Goal: Task Accomplishment & Management: Manage account settings

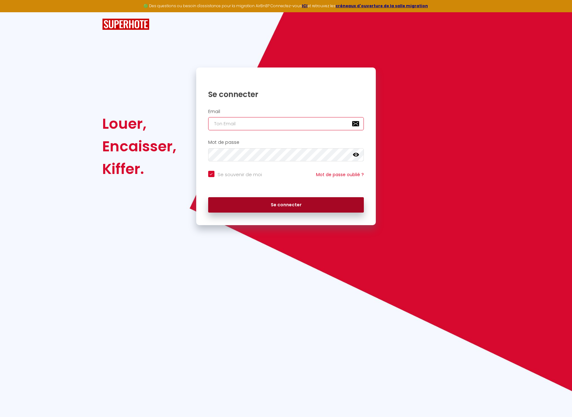
type input "[EMAIL_ADDRESS][DOMAIN_NAME]"
click at [291, 206] on button "Se connecter" at bounding box center [286, 205] width 156 height 16
checkbox input "true"
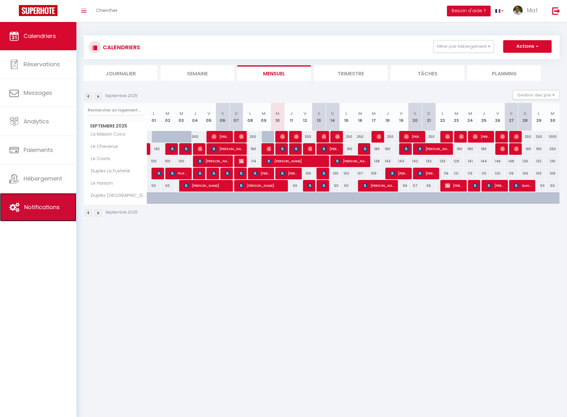
click at [46, 201] on link "Notifications" at bounding box center [38, 207] width 76 height 28
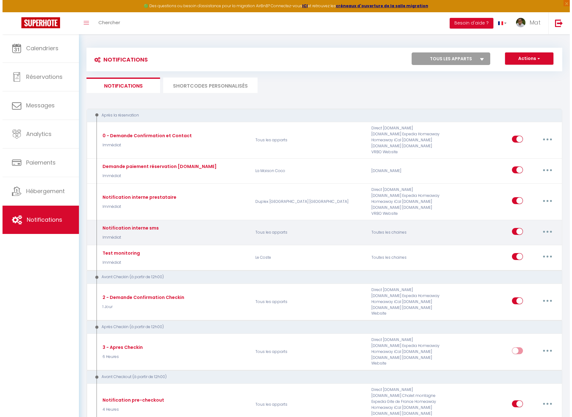
scroll to position [8, 0]
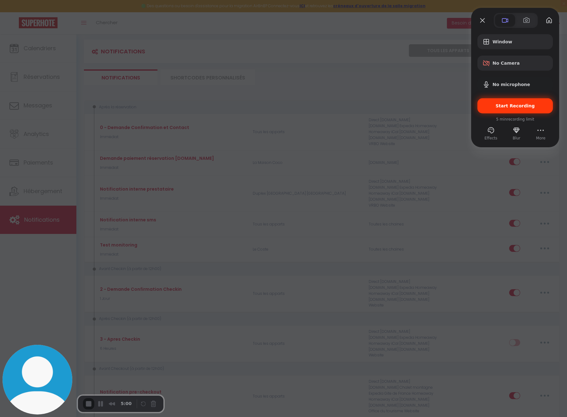
click at [519, 103] on span "Start Recording" at bounding box center [515, 105] width 39 height 5
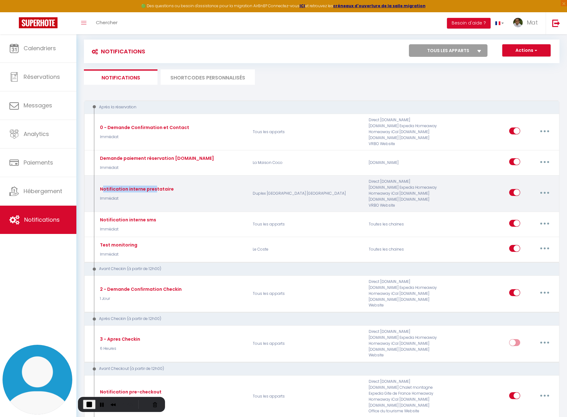
drag, startPoint x: 103, startPoint y: 181, endPoint x: 153, endPoint y: 180, distance: 50.0
click at [153, 186] on div "Notification interne prestataire" at bounding box center [135, 189] width 75 height 7
click at [158, 186] on div "Notification interne prestataire" at bounding box center [135, 189] width 75 height 7
click at [543, 188] on button "button" at bounding box center [545, 193] width 18 height 10
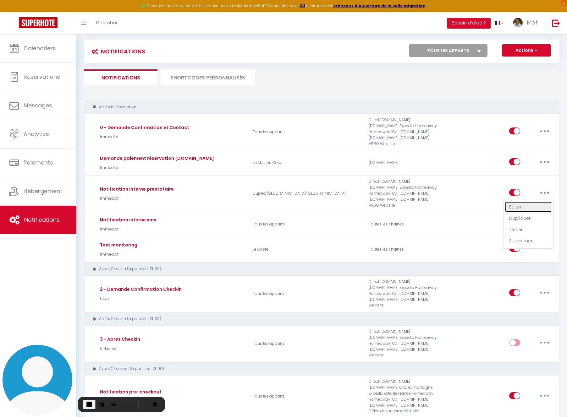
click at [520, 202] on link "Editer" at bounding box center [528, 207] width 47 height 11
type input "Notification interne prestataire"
select select "Immédiat"
select select
checkbox input "false"
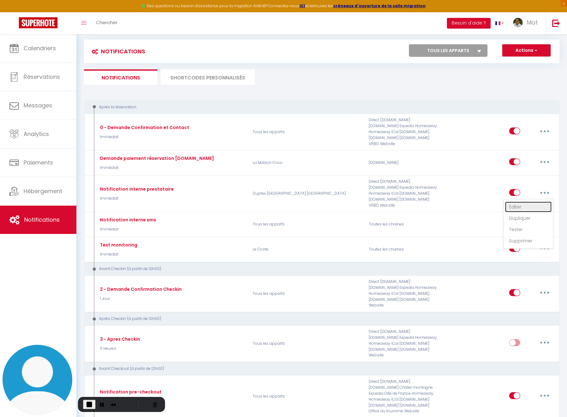
checkbox input "false"
radio input "true"
type input "Nouvelle réservation - [RENTAL:NAME] - [GUEST:NAME] - [CHECKING:DD-MM-YYYY] au …"
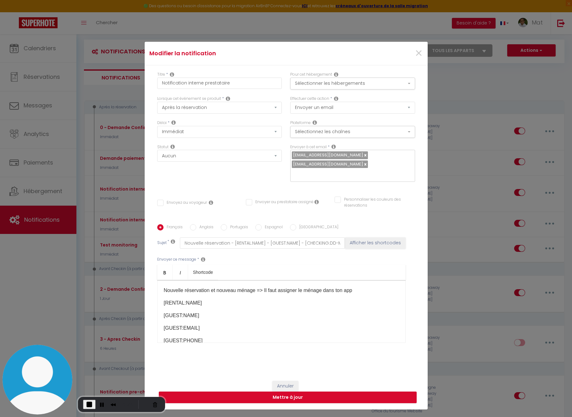
click at [314, 202] on icon at bounding box center [316, 202] width 4 height 5
click at [291, 194] on div "Titre * Notification interne prestataire Pour cet hébergement Sélectionner les …" at bounding box center [286, 220] width 283 height 310
click at [373, 165] on div "superbordeaux@gmail.com conciergeriedreamers@gmail.com" at bounding box center [352, 166] width 125 height 32
click at [158, 204] on input "Envoyez au voyageur" at bounding box center [182, 203] width 50 height 6
checkbox input "true"
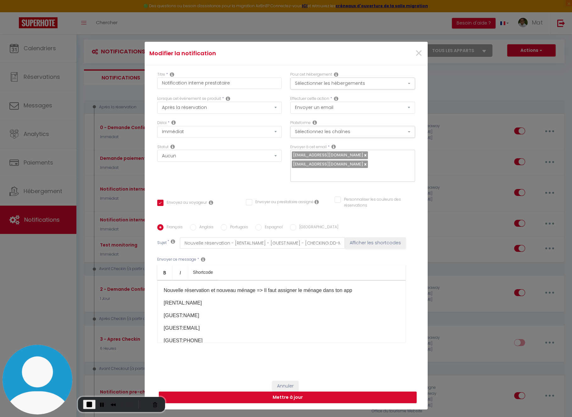
checkbox input "false"
click at [158, 204] on input "Envoyez au voyageur" at bounding box center [182, 203] width 50 height 6
checkbox input "false"
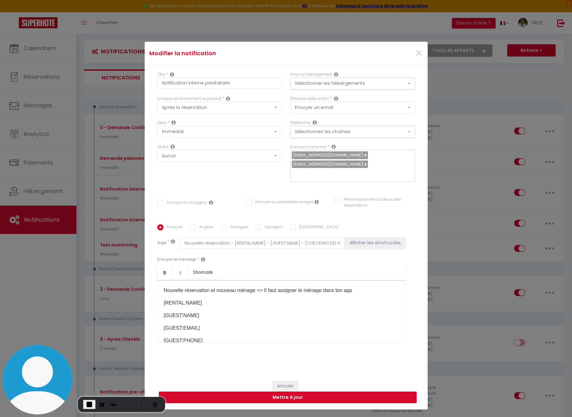
checkbox input "false"
click at [246, 204] on input "Envoyer au prestataire assigné" at bounding box center [280, 202] width 68 height 6
checkbox input "true"
checkbox input "false"
click at [247, 203] on input "Envoyer au prestataire assigné" at bounding box center [280, 202] width 68 height 6
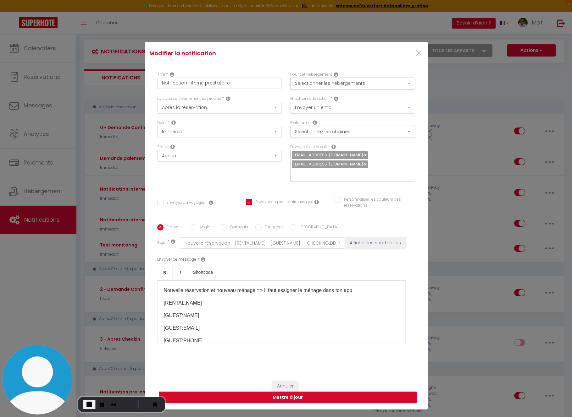
checkbox input "false"
click at [382, 162] on div "superbordeaux@gmail.com conciergeriedreamers@gmail.com" at bounding box center [352, 166] width 125 height 32
click at [386, 162] on div "superbordeaux@gmail.com conciergeriedreamers@gmail.com" at bounding box center [352, 166] width 125 height 32
click at [358, 154] on div "superbordeaux@gmail.com conciergeriedreamers@gmail.com" at bounding box center [352, 166] width 125 height 32
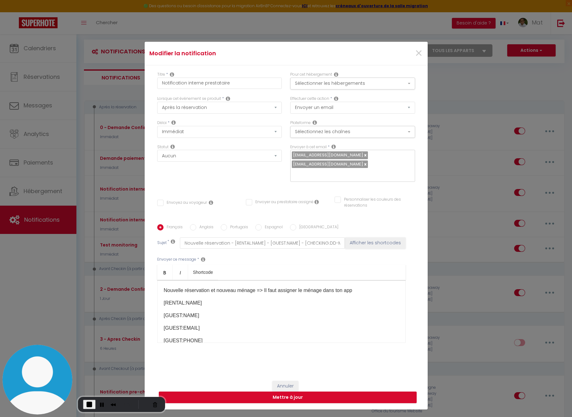
click at [313, 179] on div "superbordeaux@gmail.com conciergeriedreamers@gmail.com" at bounding box center [352, 166] width 125 height 32
click at [300, 173] on input "text" at bounding box center [351, 174] width 118 height 8
click at [380, 166] on div "superbordeaux@gmail.com conciergeriedreamers@gmail.com" at bounding box center [352, 166] width 125 height 32
click at [332, 172] on input "text" at bounding box center [351, 174] width 118 height 8
click at [246, 202] on input "Envoyer au prestataire assigné" at bounding box center [280, 202] width 68 height 6
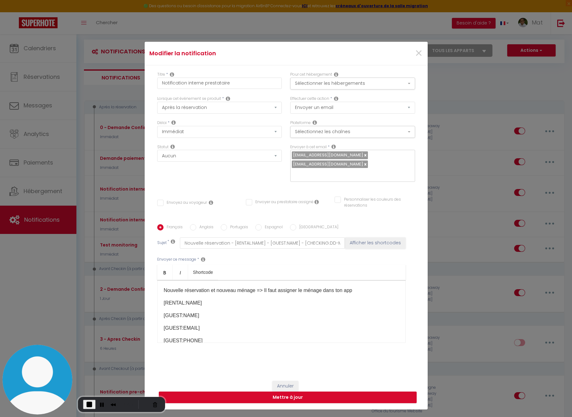
checkbox input "true"
checkbox input "false"
click at [323, 175] on input "text" at bounding box center [351, 174] width 118 height 8
click at [247, 202] on input "Envoyer au prestataire assigné" at bounding box center [280, 202] width 68 height 6
checkbox input "false"
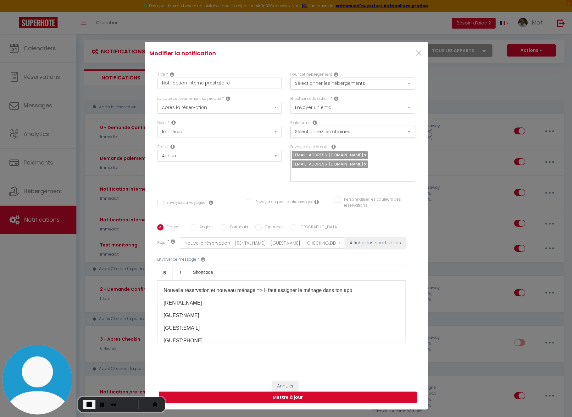
checkbox input "false"
click at [381, 162] on div "superbordeaux@gmail.com conciergeriedreamers@gmail.com" at bounding box center [352, 166] width 125 height 32
drag, startPoint x: 380, startPoint y: 163, endPoint x: 366, endPoint y: 155, distance: 16.0
click at [366, 156] on div "superbordeaux@gmail.com conciergeriedreamers@gmail.com" at bounding box center [352, 166] width 125 height 32
click at [375, 168] on div "superbordeaux@gmail.com conciergeriedreamers@gmail.com" at bounding box center [352, 166] width 125 height 32
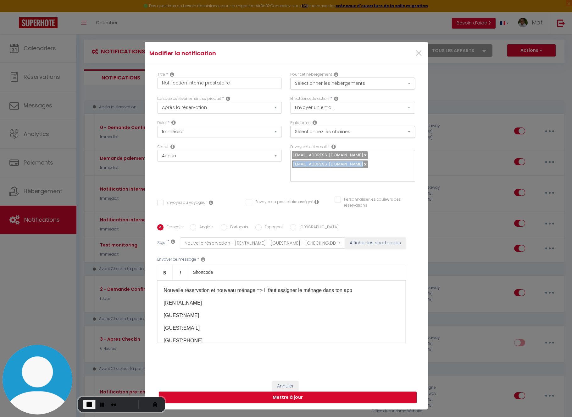
drag, startPoint x: 374, startPoint y: 164, endPoint x: 296, endPoint y: 166, distance: 78.0
click at [286, 164] on div "Envoyer à cet email * superbordeaux@gmail.com conciergeriedreamers@gmail.com" at bounding box center [352, 166] width 133 height 44
click at [322, 176] on input "text" at bounding box center [351, 174] width 118 height 8
click at [356, 155] on div "superbordeaux@gmail.com conciergeriedreamers@gmail.com" at bounding box center [352, 166] width 125 height 32
click at [380, 164] on div "superbordeaux@gmail.com conciergeriedreamers@gmail.com" at bounding box center [352, 166] width 125 height 32
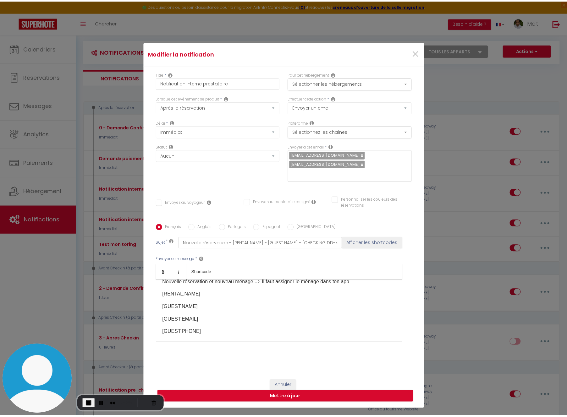
scroll to position [12, 0]
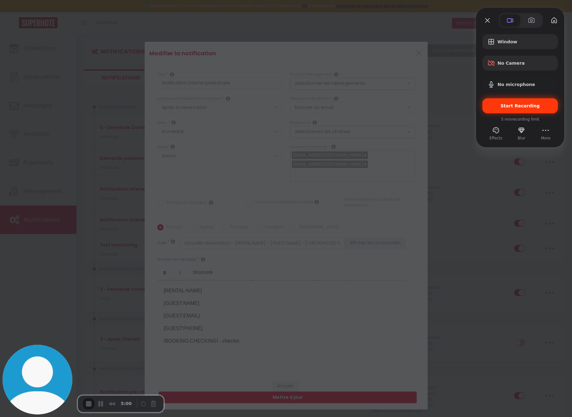
click at [523, 104] on span "Start Recording" at bounding box center [519, 105] width 39 height 5
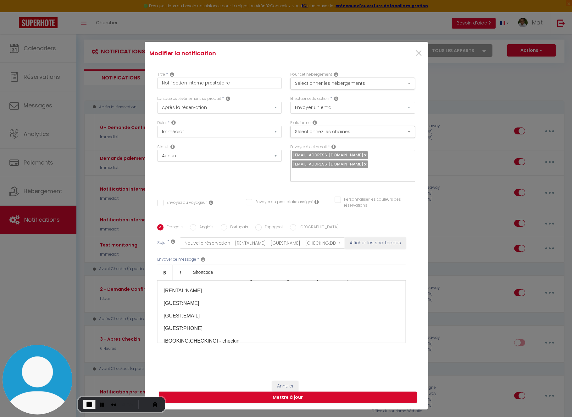
drag, startPoint x: 473, startPoint y: 186, endPoint x: 451, endPoint y: 140, distance: 51.2
click at [473, 186] on div "Modifier la notification × Titre * Notification interne prestataire Pour cet hé…" at bounding box center [286, 208] width 572 height 417
click at [416, 52] on span "×" at bounding box center [419, 53] width 8 height 19
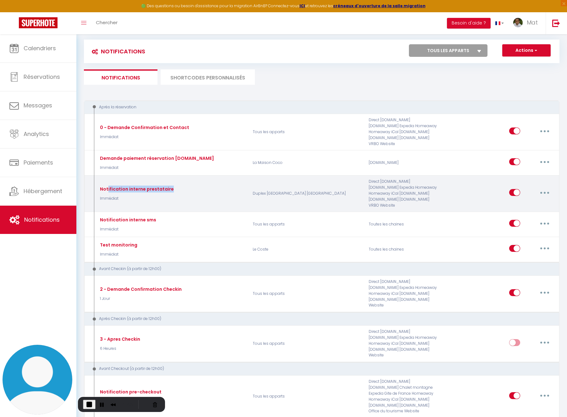
drag, startPoint x: 118, startPoint y: 182, endPoint x: 205, endPoint y: 180, distance: 86.8
click at [196, 181] on div "Notification interne prestataire Immédiat" at bounding box center [171, 194] width 155 height 30
click at [543, 188] on button "button" at bounding box center [545, 193] width 18 height 10
click at [517, 202] on link "Editer" at bounding box center [528, 207] width 47 height 11
checkbox input "false"
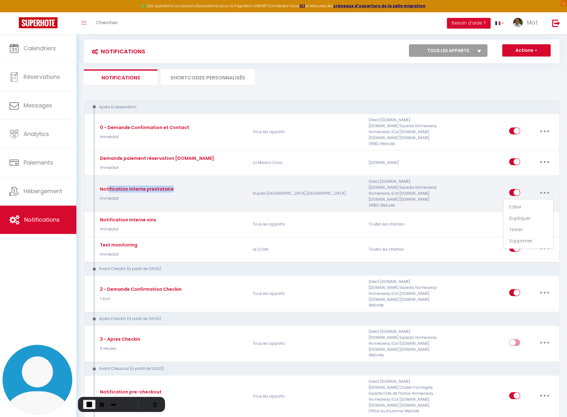
checkbox input "false"
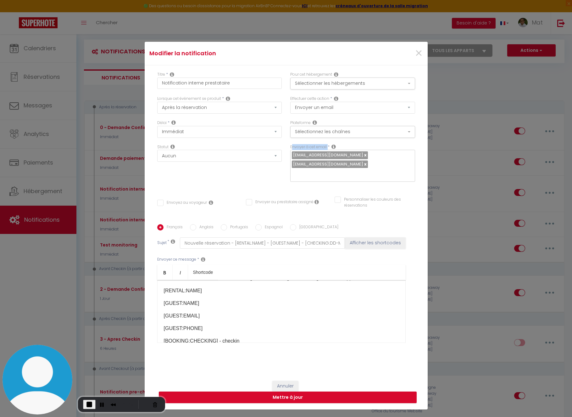
drag, startPoint x: 289, startPoint y: 146, endPoint x: 326, endPoint y: 146, distance: 37.1
click at [326, 146] on div "Envoyer à cet email * superbordeaux@gmail.com conciergeriedreamers@gmail.com" at bounding box center [352, 163] width 125 height 38
drag, startPoint x: 361, startPoint y: 154, endPoint x: 378, endPoint y: 161, distance: 18.1
click at [361, 154] on div "superbordeaux@gmail.com conciergeriedreamers@gmail.com" at bounding box center [352, 166] width 125 height 32
click at [257, 185] on div "Statut Aucun Si la réservation est payée Si réservation non payée Si la caution…" at bounding box center [219, 166] width 133 height 44
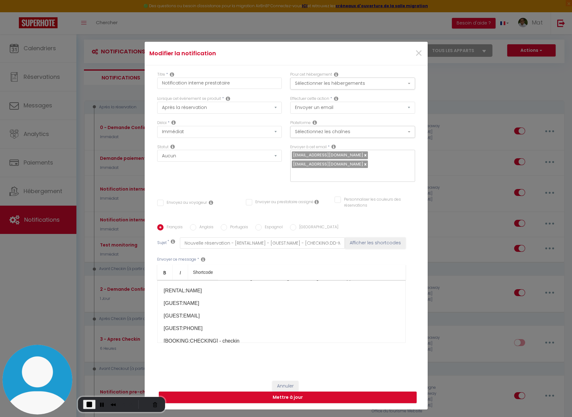
click at [158, 203] on input "Envoyez au voyageur" at bounding box center [182, 203] width 50 height 6
checkbox input "true"
checkbox input "false"
click at [157, 203] on input "Envoyez au voyageur" at bounding box center [182, 203] width 50 height 6
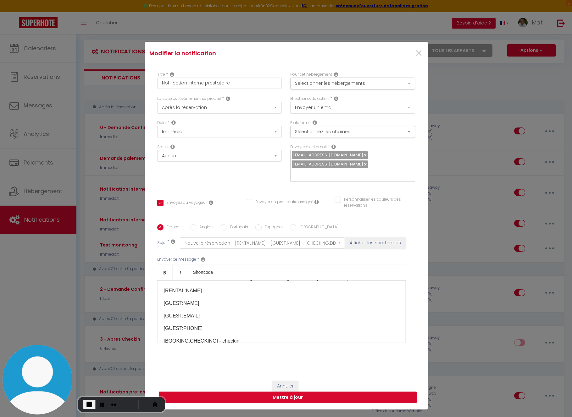
checkbox input "false"
click at [246, 202] on input "Envoyer au prestataire assigné" at bounding box center [280, 202] width 68 height 6
checkbox input "true"
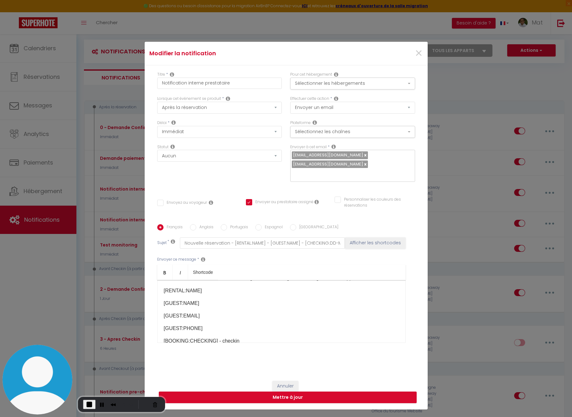
checkbox input "false"
click at [263, 183] on div "Statut Aucun Si la réservation est payée Si réservation non payée Si la caution…" at bounding box center [219, 166] width 133 height 44
click at [246, 201] on input "Envoyer au prestataire assigné" at bounding box center [280, 202] width 68 height 6
checkbox input "false"
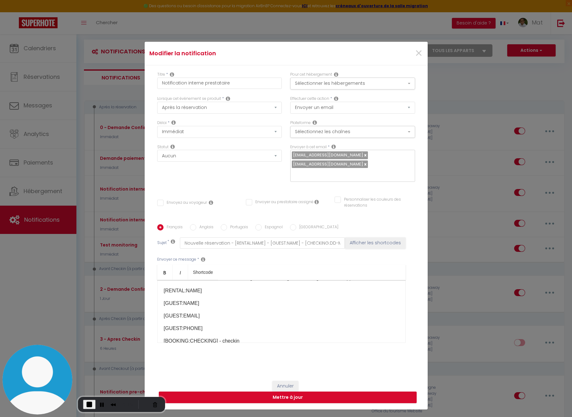
click at [246, 202] on input "Envoyer au prestataire assigné" at bounding box center [280, 202] width 68 height 6
checkbox input "true"
checkbox input "false"
click at [317, 173] on input "text" at bounding box center [351, 174] width 118 height 8
click at [374, 163] on div "superbordeaux@gmail.com conciergeriedreamers@gmail.com" at bounding box center [352, 166] width 125 height 32
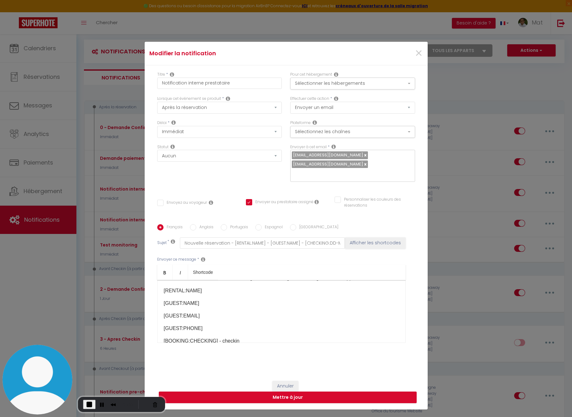
drag, startPoint x: 380, startPoint y: 166, endPoint x: 374, endPoint y: 165, distance: 6.6
click at [374, 165] on div "superbordeaux@gmail.com conciergeriedreamers@gmail.com" at bounding box center [352, 166] width 125 height 32
click at [370, 155] on div "superbordeaux@gmail.com conciergeriedreamers@gmail.com" at bounding box center [352, 166] width 125 height 32
drag, startPoint x: 377, startPoint y: 164, endPoint x: 278, endPoint y: 156, distance: 99.0
click at [278, 156] on div "Délai * Immédiat + 10 Minutes + 1 Heure + 2 Heures + 3 Heures + 4 Heures + 5 He…" at bounding box center [286, 154] width 266 height 69
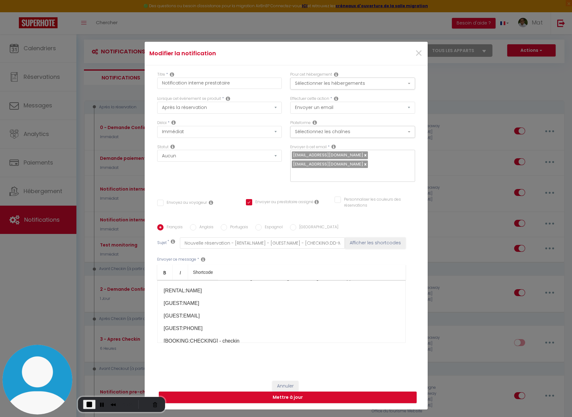
click at [369, 171] on input "text" at bounding box center [351, 174] width 118 height 8
click at [247, 202] on input "Envoyer au prestataire assigné" at bounding box center [280, 202] width 68 height 6
checkbox input "false"
drag, startPoint x: 382, startPoint y: 165, endPoint x: 307, endPoint y: 152, distance: 75.5
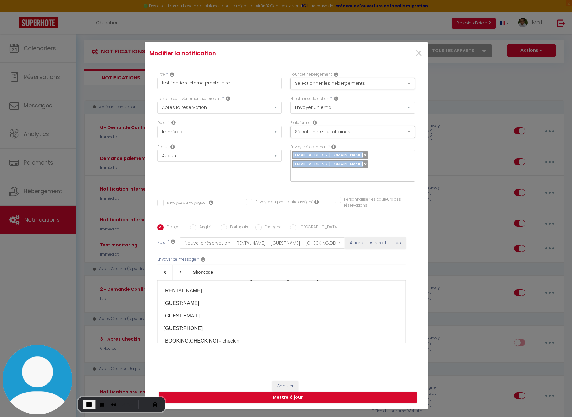
click at [290, 156] on div "superbordeaux@gmail.com conciergeriedreamers@gmail.com" at bounding box center [352, 166] width 125 height 32
click at [347, 176] on input "text" at bounding box center [351, 174] width 118 height 8
click at [152, 405] on button "Cancel Recording" at bounding box center [155, 405] width 10 height 10
click at [415, 55] on span "×" at bounding box center [419, 53] width 8 height 19
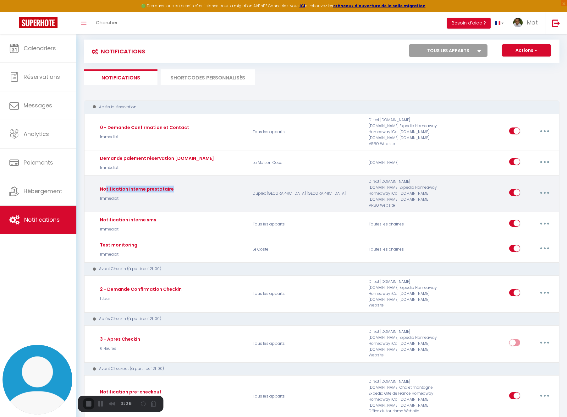
drag, startPoint x: 105, startPoint y: 181, endPoint x: 295, endPoint y: 176, distance: 189.9
click at [170, 183] on div "Notification interne prestataire Immédiat" at bounding box center [171, 194] width 155 height 30
click at [544, 192] on icon "button" at bounding box center [545, 193] width 2 height 2
click at [522, 202] on link "Editer" at bounding box center [528, 207] width 47 height 11
checkbox input "false"
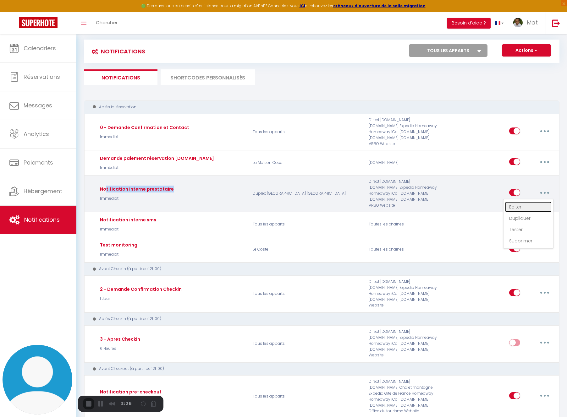
checkbox input "false"
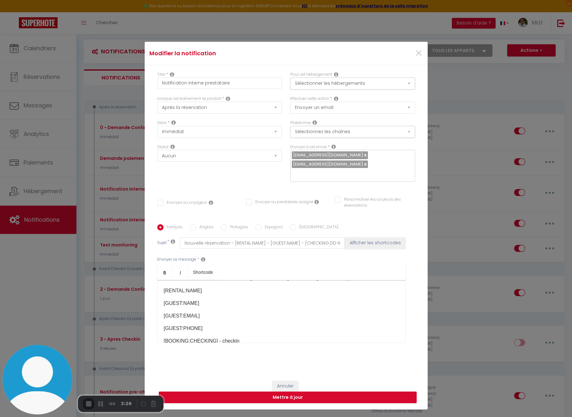
click at [385, 162] on div "superbordeaux@gmail.com conciergeriedreamers@gmail.com" at bounding box center [352, 166] width 125 height 32
click at [372, 157] on div "superbordeaux@gmail.com conciergeriedreamers@gmail.com" at bounding box center [352, 166] width 125 height 32
click at [371, 163] on div "superbordeaux@gmail.com conciergeriedreamers@gmail.com" at bounding box center [352, 166] width 125 height 32
drag, startPoint x: 327, startPoint y: 163, endPoint x: 281, endPoint y: 164, distance: 45.3
click at [282, 164] on div "Délai * Immédiat + 10 Minutes + 1 Heure + 2 Heures + 3 Heures + 4 Heures + 5 He…" at bounding box center [286, 154] width 266 height 69
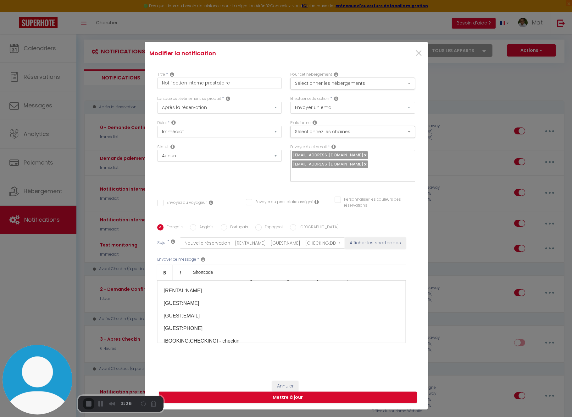
click at [322, 174] on input "text" at bounding box center [351, 174] width 118 height 8
drag, startPoint x: 289, startPoint y: 145, endPoint x: 322, endPoint y: 146, distance: 32.7
click at [321, 145] on label "Envoyer à cet email" at bounding box center [308, 147] width 36 height 6
click at [322, 145] on label "Envoyer à cet email" at bounding box center [308, 147] width 36 height 6
click at [318, 146] on label "Envoyer à cet email" at bounding box center [308, 147] width 36 height 6
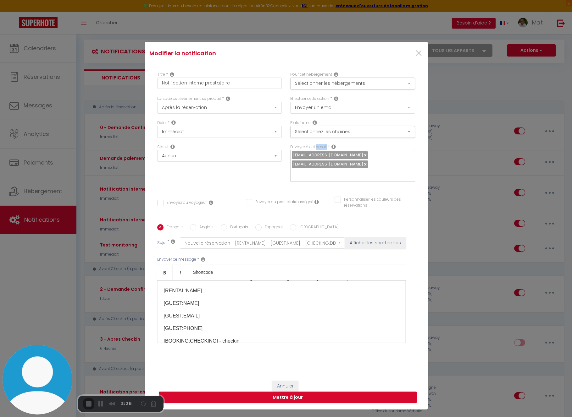
click at [318, 146] on label "Envoyer à cet email" at bounding box center [308, 147] width 36 height 6
click at [311, 177] on input "text" at bounding box center [351, 174] width 118 height 8
click at [388, 164] on div "superbordeaux@gmail.com conciergeriedreamers@gmail.com" at bounding box center [352, 166] width 125 height 32
click at [383, 159] on div "superbordeaux@gmail.com conciergeriedreamers@gmail.com" at bounding box center [352, 166] width 125 height 32
drag, startPoint x: 300, startPoint y: 176, endPoint x: 288, endPoint y: 164, distance: 16.9
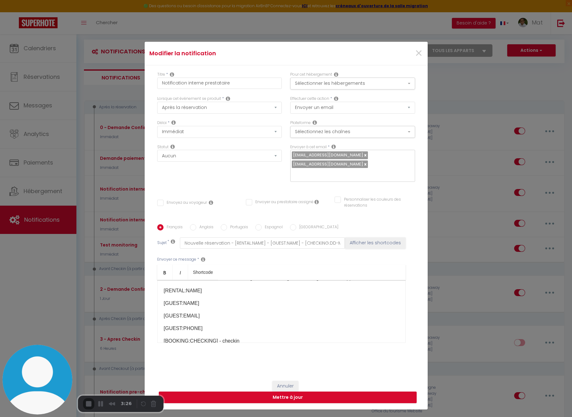
click at [300, 176] on input "text" at bounding box center [351, 174] width 118 height 8
click at [371, 155] on div "superbordeaux@gmail.com conciergeriedreamers@gmail.com" at bounding box center [352, 166] width 125 height 32
drag, startPoint x: 385, startPoint y: 163, endPoint x: 264, endPoint y: 158, distance: 120.5
click at [264, 158] on div "Délai * Immédiat + 10 Minutes + 1 Heure + 2 Heures + 3 Heures + 4 Heures + 5 He…" at bounding box center [286, 154] width 266 height 69
click at [337, 167] on span "[EMAIL_ADDRESS][DOMAIN_NAME]" at bounding box center [330, 165] width 76 height 8
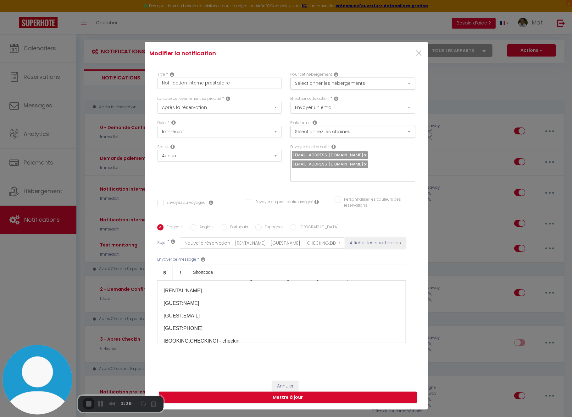
drag, startPoint x: 364, startPoint y: 154, endPoint x: 350, endPoint y: 152, distance: 14.1
click at [364, 154] on div "superbordeaux@gmail.com conciergeriedreamers@gmail.com" at bounding box center [352, 166] width 125 height 32
drag, startPoint x: 379, startPoint y: 165, endPoint x: 291, endPoint y: 158, distance: 88.6
click at [282, 157] on div "Délai * Immédiat + 10 Minutes + 1 Heure + 2 Heures + 3 Heures + 4 Heures + 5 He…" at bounding box center [286, 154] width 266 height 69
click at [327, 178] on div "superbordeaux@gmail.com conciergeriedreamers@gmail.com" at bounding box center [352, 166] width 125 height 32
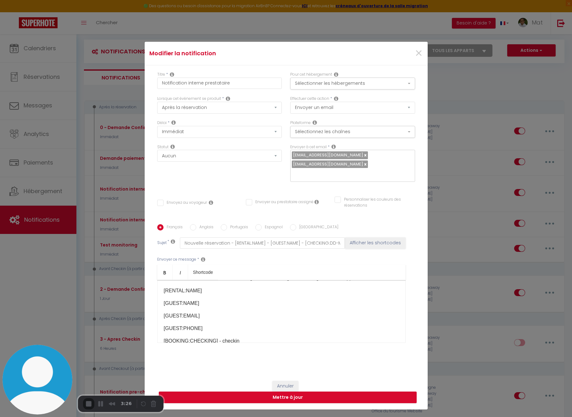
click at [247, 203] on input "Envoyer au prestataire assigné" at bounding box center [280, 202] width 68 height 6
checkbox input "true"
checkbox input "false"
drag, startPoint x: 303, startPoint y: 185, endPoint x: 308, endPoint y: 179, distance: 8.0
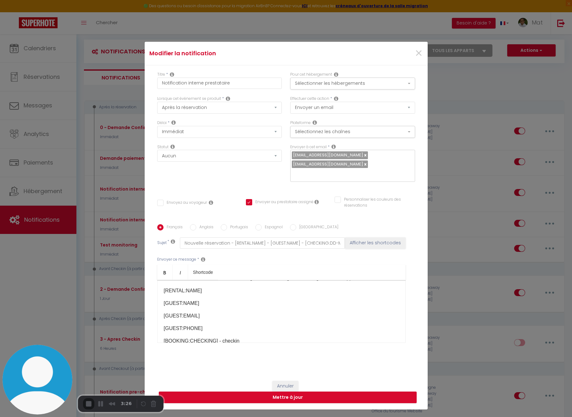
click at [303, 185] on div "Envoyer à cet email * superbordeaux@gmail.com conciergeriedreamers@gmail.com" at bounding box center [352, 166] width 133 height 44
click at [313, 170] on input "text" at bounding box center [351, 174] width 118 height 8
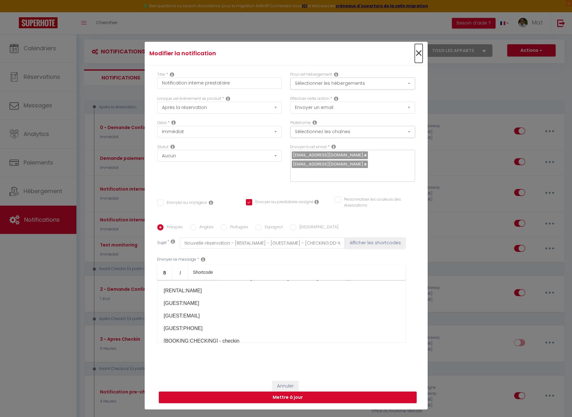
click at [418, 52] on span "×" at bounding box center [419, 53] width 8 height 19
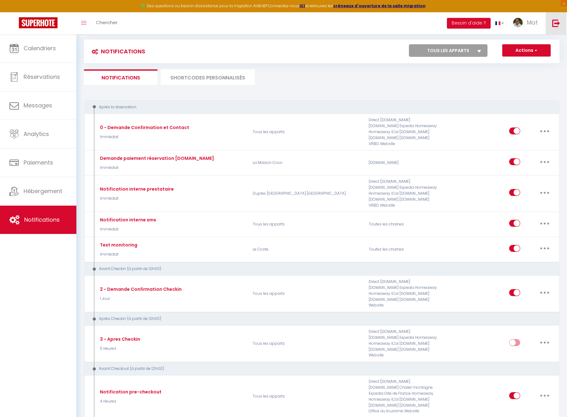
click at [553, 22] on img at bounding box center [556, 23] width 8 height 8
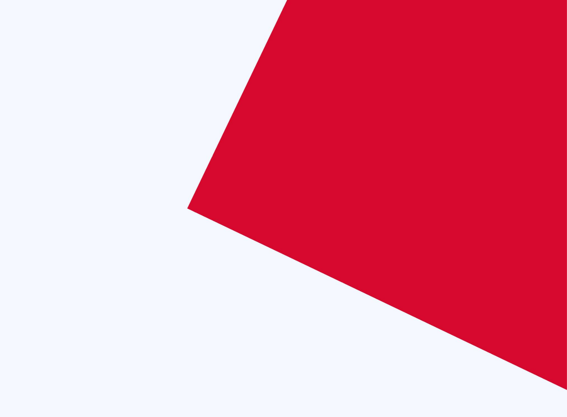
checkbox input "true"
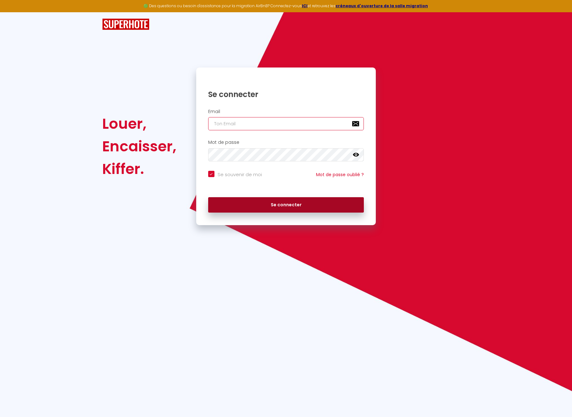
type input "[EMAIL_ADDRESS][DOMAIN_NAME]"
drag, startPoint x: 284, startPoint y: 208, endPoint x: 356, endPoint y: 225, distance: 74.3
click at [284, 208] on button "Se connecter" at bounding box center [286, 205] width 156 height 16
checkbox input "true"
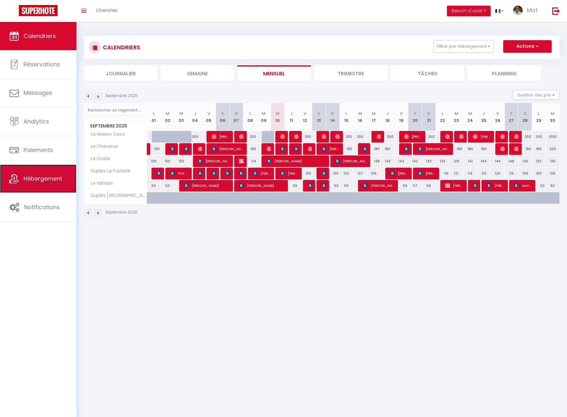
click at [37, 178] on span "Hébergement" at bounding box center [43, 179] width 39 height 8
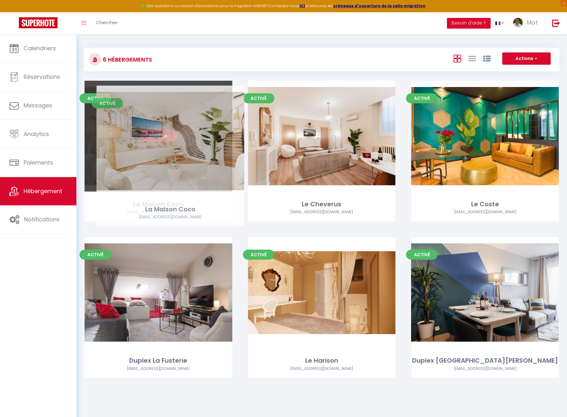
drag, startPoint x: 162, startPoint y: 134, endPoint x: 167, endPoint y: 136, distance: 5.8
click at [171, 137] on link "Editer" at bounding box center [159, 136] width 38 height 13
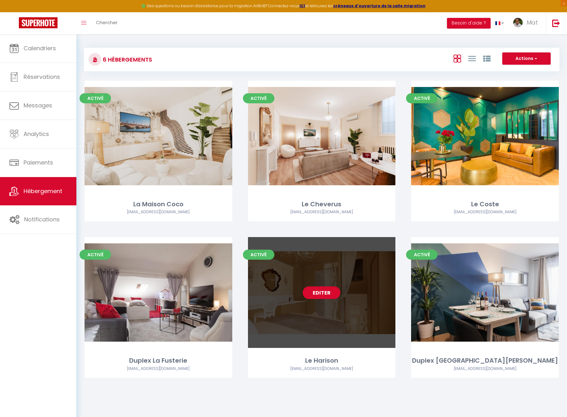
scroll to position [27, 0]
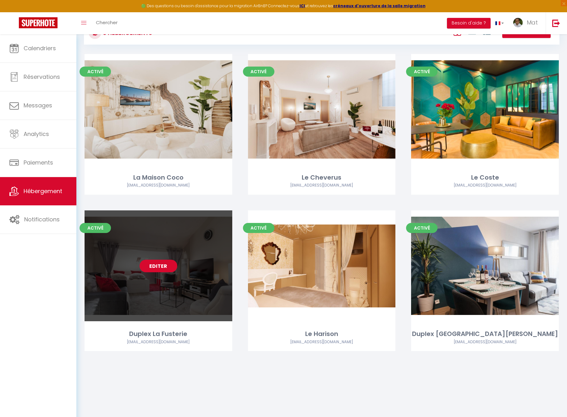
click at [160, 267] on link "Editer" at bounding box center [159, 266] width 38 height 13
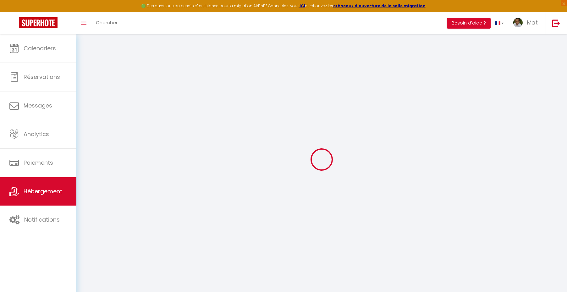
type input "Duplex La Fusterie"
type input "IMMO"
type input "MRA"
type input "52 rue de la Fusterie"
type input "33800"
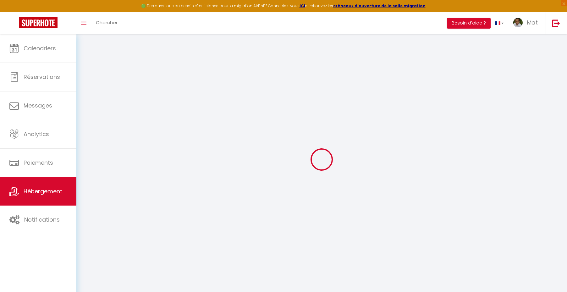
type input "Bordeaux"
select select "6"
type input "35"
type input "20"
type input "30"
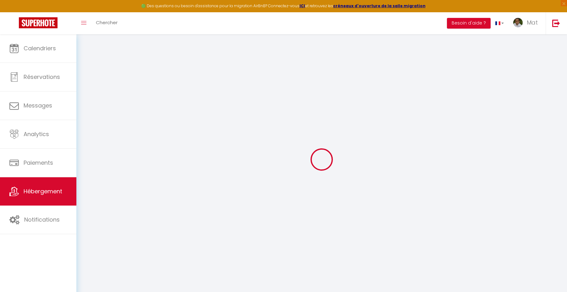
type input "1.65"
type input "200"
select select
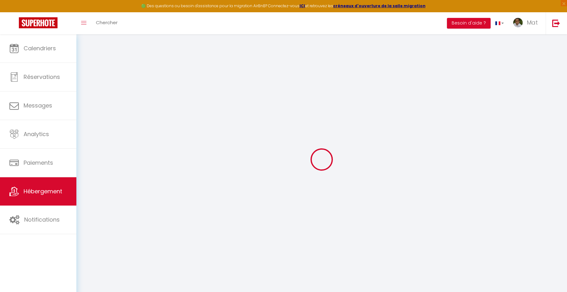
select select
type input "52 rue de la fusterie"
type input "33800"
type input "Bordeaux"
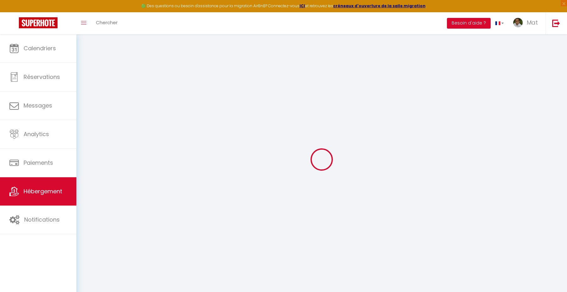
type input "[EMAIL_ADDRESS][DOMAIN_NAME]"
select select "742"
checkbox input "true"
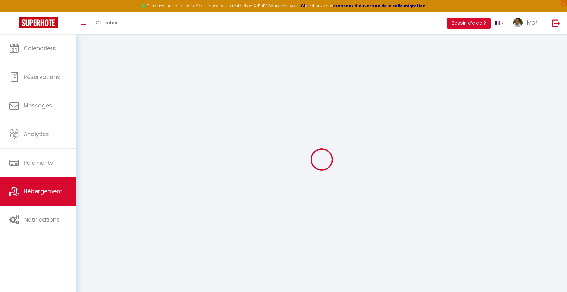
checkbox input "false"
select select "2365"
type input "10"
type input "50"
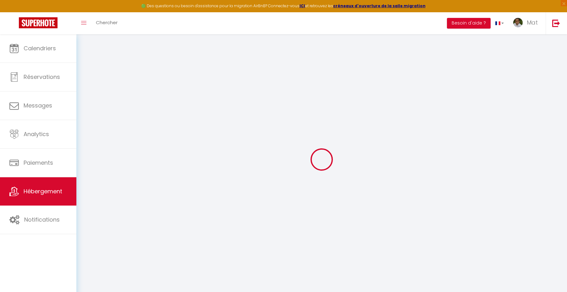
type input "0"
select select
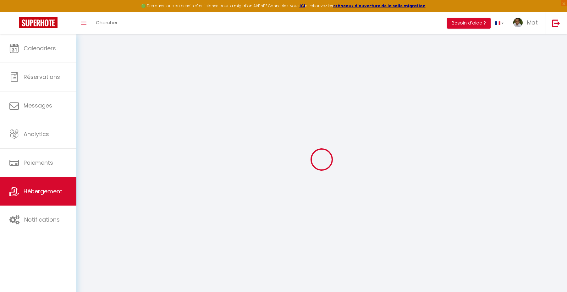
select select
checkbox input "true"
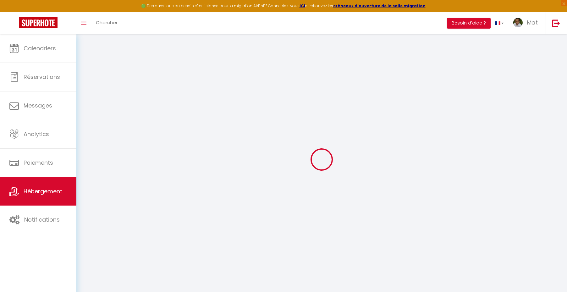
checkbox input "true"
checkbox input "false"
select select
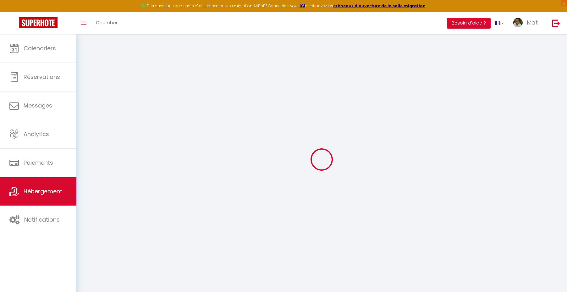
select select
checkbox input "true"
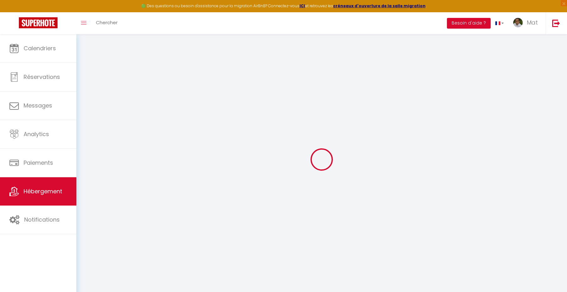
checkbox input "false"
checkbox input "true"
checkbox input "false"
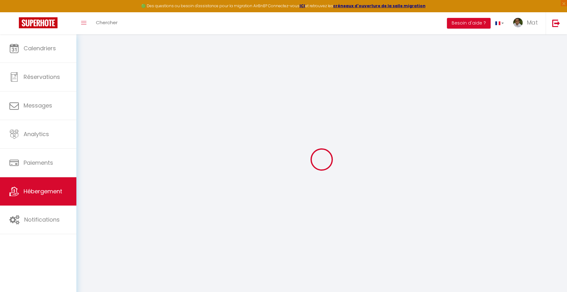
select select "17:00"
select select "23:30"
select select "10:00"
select select "30"
select select "120"
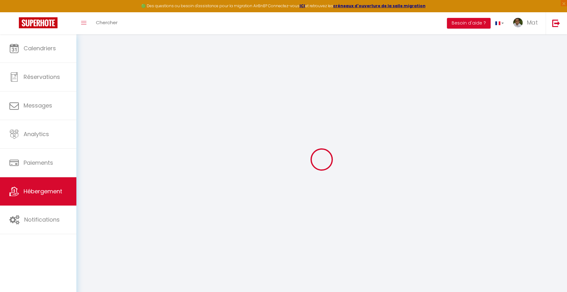
checkbox input "true"
checkbox input "false"
checkbox input "true"
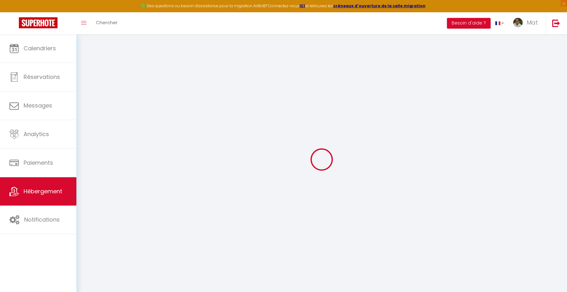
checkbox input "true"
checkbox input "false"
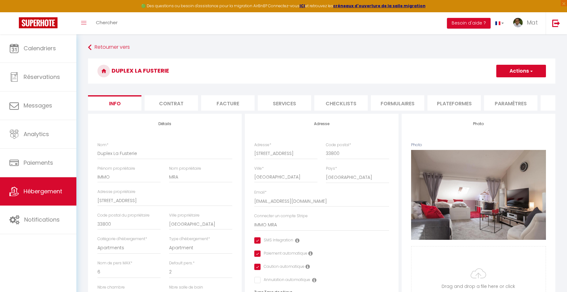
scroll to position [0, 155]
click at [475, 104] on li "website" at bounding box center [468, 102] width 53 height 15
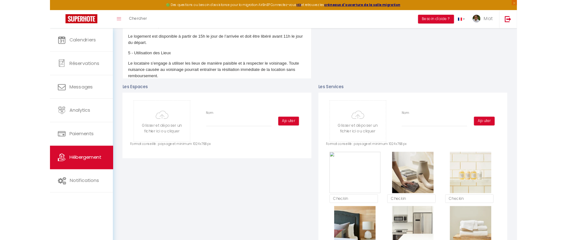
scroll to position [98, 0]
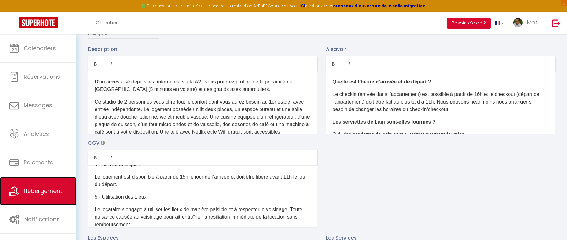
click at [46, 186] on link "Hébergement" at bounding box center [38, 191] width 76 height 28
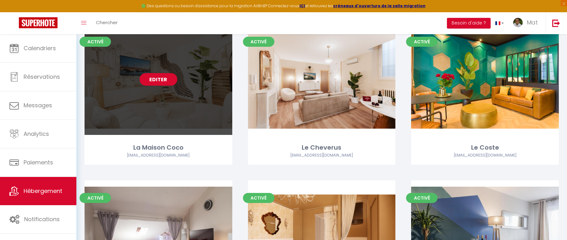
scroll to position [161, 0]
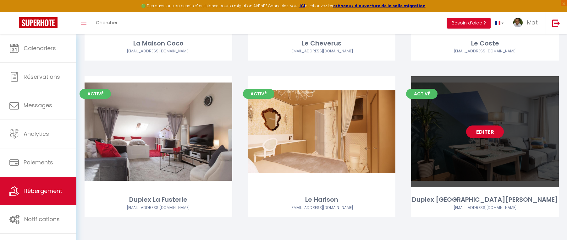
click at [488, 132] on link "Editer" at bounding box center [485, 132] width 38 height 13
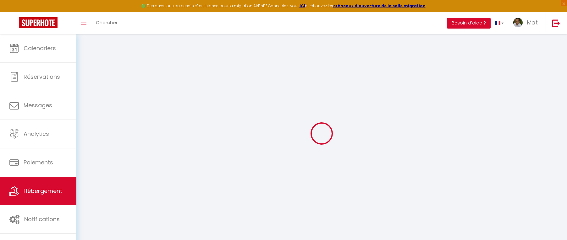
select select
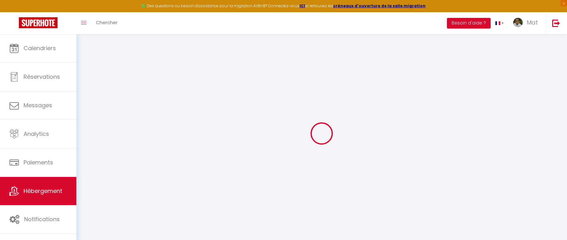
select select
checkbox input "false"
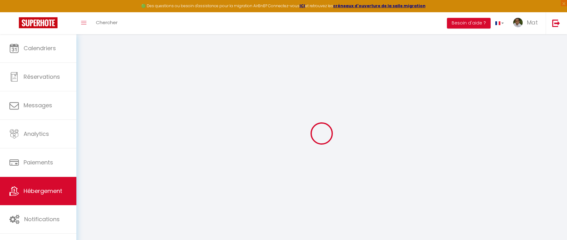
select select
type input "Duplex [GEOGRAPHIC_DATA]"
type input "IMMO"
type input "MRA"
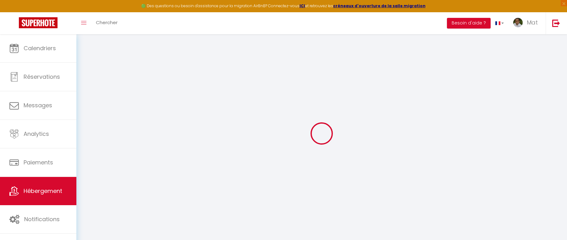
type input "52 rue de la fusterie"
type input "33800"
type input "Bordeaux"
select select "7"
select select "2"
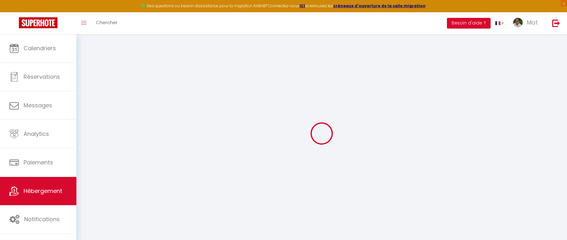
type input "35"
type input "20"
type input "30"
type input "1.65"
type input "200"
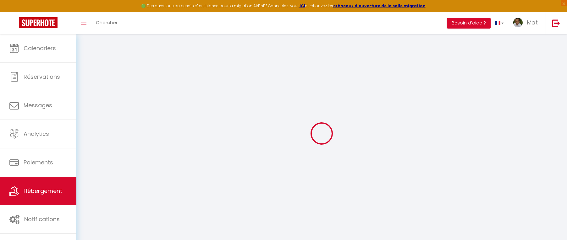
select select
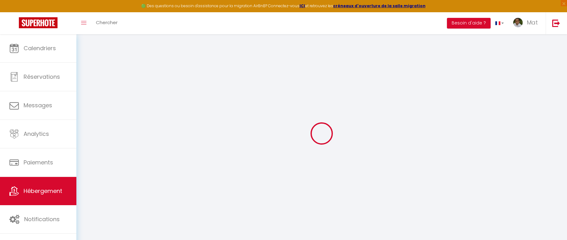
type input "27 rue saint-vincent-de-paul"
type input "33800"
type input "Bordeaux"
type input "[EMAIL_ADDRESS][DOMAIN_NAME]"
select select "742"
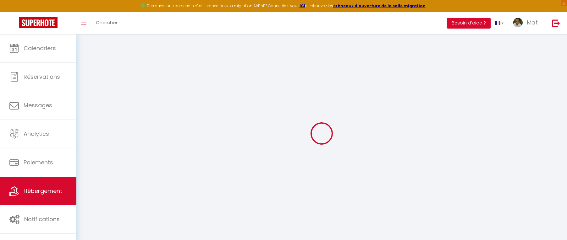
checkbox input "true"
checkbox input "false"
type input "10"
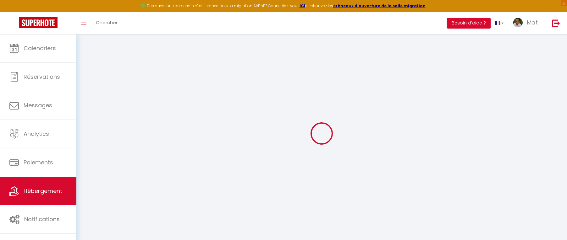
type input "35"
type input "0"
select select
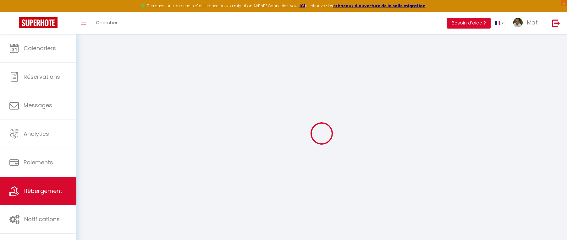
select select
checkbox input "true"
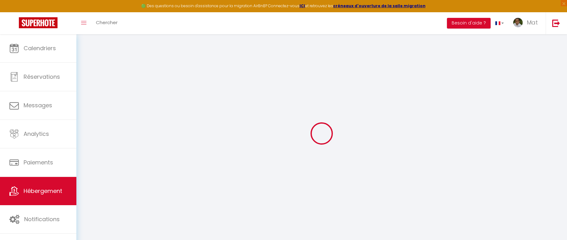
checkbox input "true"
checkbox input "false"
select select "2365"
select select
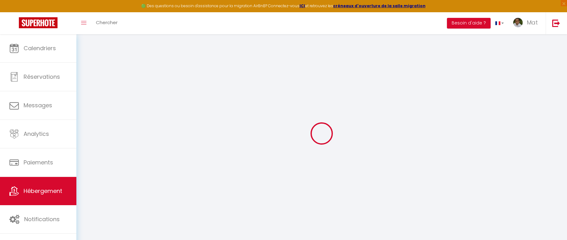
select select
checkbox input "true"
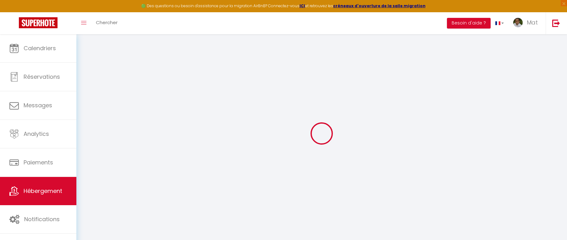
checkbox input "true"
checkbox input "false"
checkbox input "true"
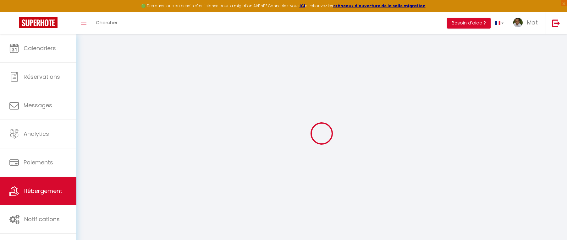
checkbox input "true"
checkbox input "false"
checkbox input "true"
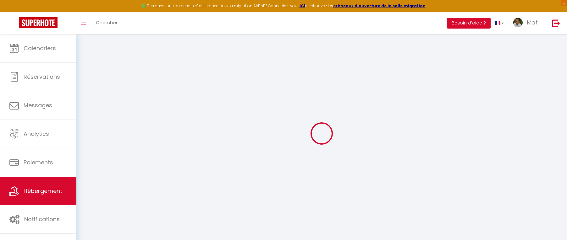
checkbox input "false"
select select "17:00"
select select "23:30"
select select "10:00"
select select "30"
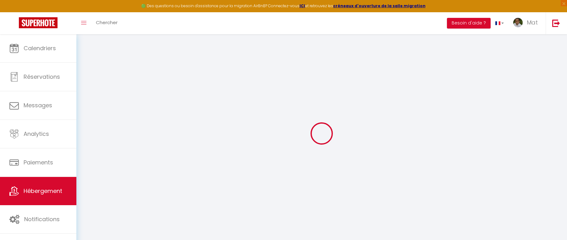
select select "120"
checkbox input "true"
checkbox input "false"
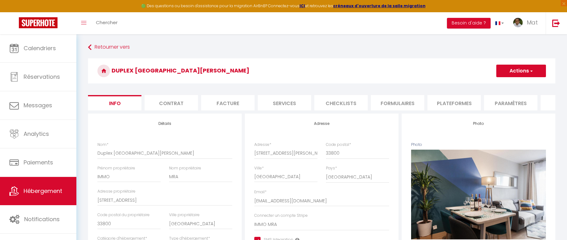
click at [280, 110] on li "Services" at bounding box center [284, 102] width 53 height 15
checkbox input "true"
checkbox input "false"
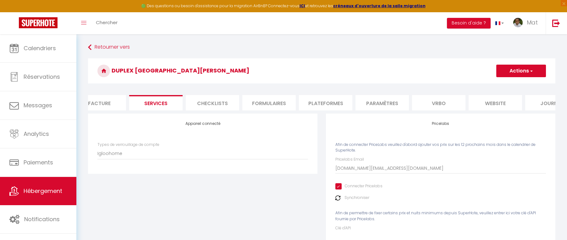
scroll to position [0, 155]
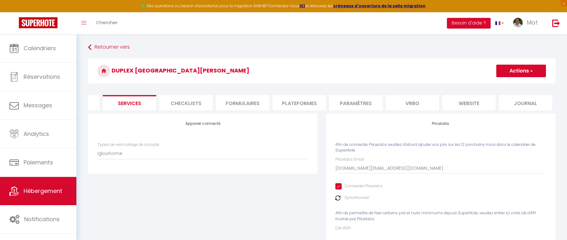
click at [468, 101] on li "website" at bounding box center [468, 102] width 53 height 15
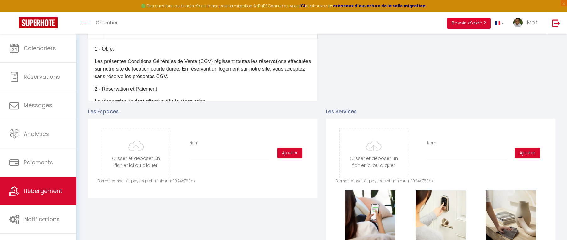
scroll to position [277, 0]
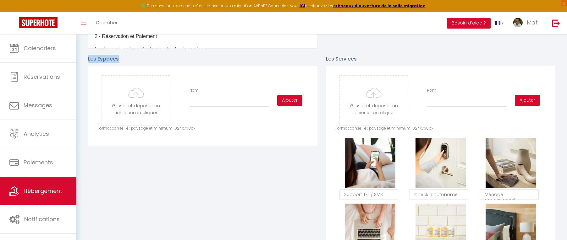
drag, startPoint x: 129, startPoint y: 64, endPoint x: 86, endPoint y: 64, distance: 43.4
click at [86, 64] on div "Les Espaces Glisser et déposer un fichier ici ou cliquer Ooops, something wrong…" at bounding box center [203, 229] width 238 height 361
copy p "Les Espaces"
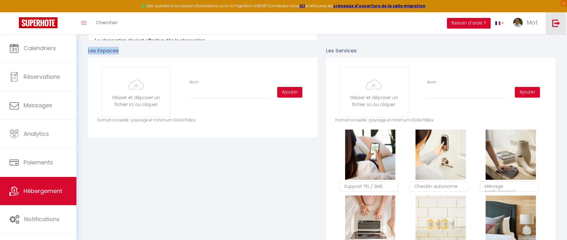
click at [561, 23] on link at bounding box center [556, 23] width 21 height 22
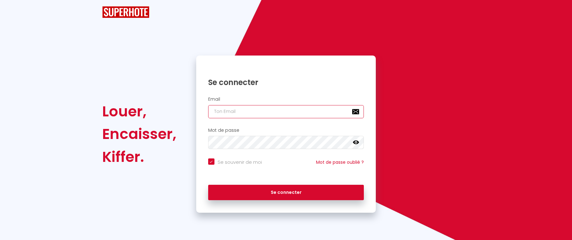
type input "[EMAIL_ADDRESS][DOMAIN_NAME]"
checkbox input "true"
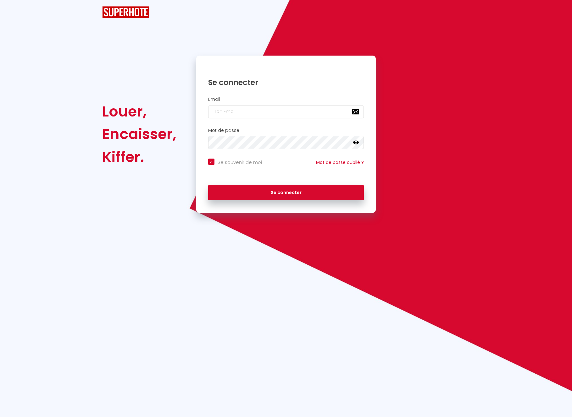
checkbox input "true"
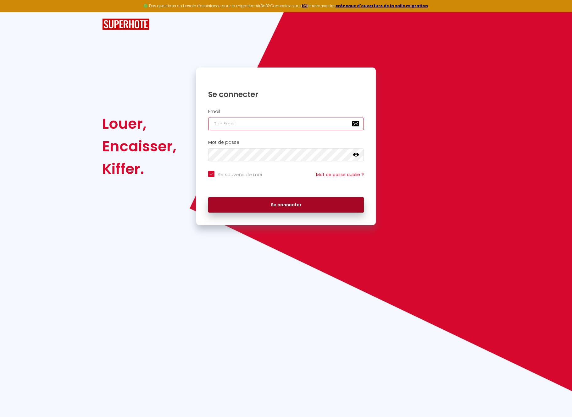
type input "[EMAIL_ADDRESS][DOMAIN_NAME]"
click at [285, 204] on button "Se connecter" at bounding box center [286, 205] width 156 height 16
checkbox input "true"
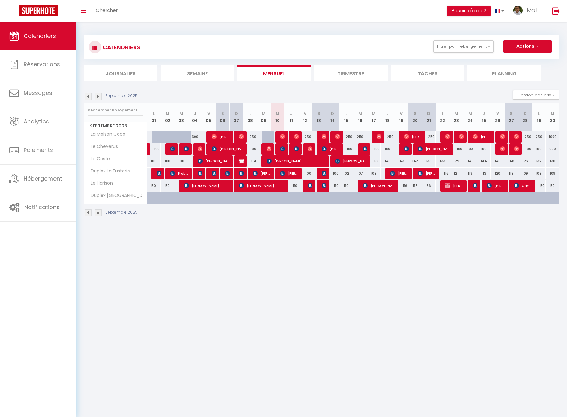
click at [525, 46] on button "Actions" at bounding box center [527, 46] width 48 height 13
drag, startPoint x: 440, startPoint y: 251, endPoint x: 439, endPoint y: 234, distance: 17.9
click at [440, 251] on body "🟢 Des questions ou besoin d'assistance pour la migration AirBnB? Connectez-vous…" at bounding box center [283, 230] width 567 height 417
click at [38, 201] on link "Notifications" at bounding box center [38, 207] width 76 height 28
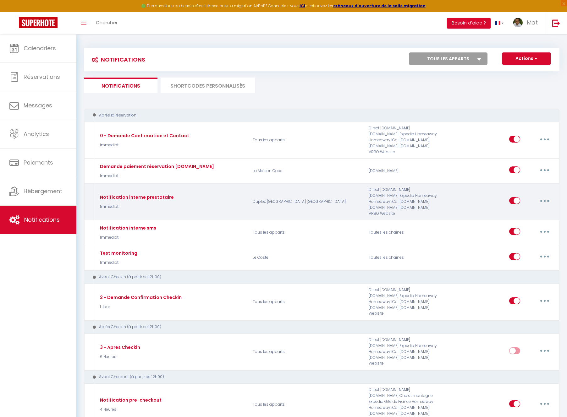
click at [542, 196] on button "button" at bounding box center [545, 201] width 18 height 10
click at [515, 210] on link "Editer" at bounding box center [528, 215] width 47 height 11
type input "Notification interne prestataire"
select select "Immédiat"
select select
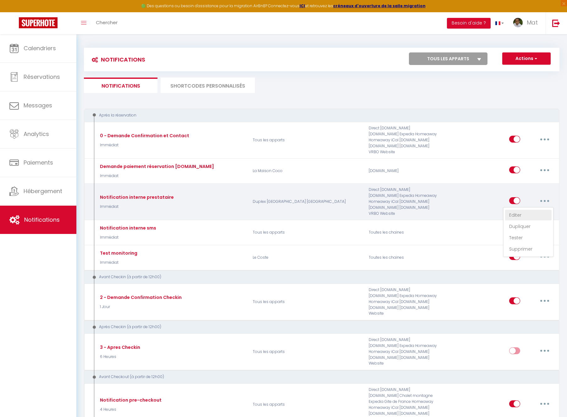
checkbox input "false"
radio input "true"
type input "Nouvelle réservation - [RENTAL:NAME] - [GUEST:NAME] - [CHECKING:DD-MM-YYYY] au …"
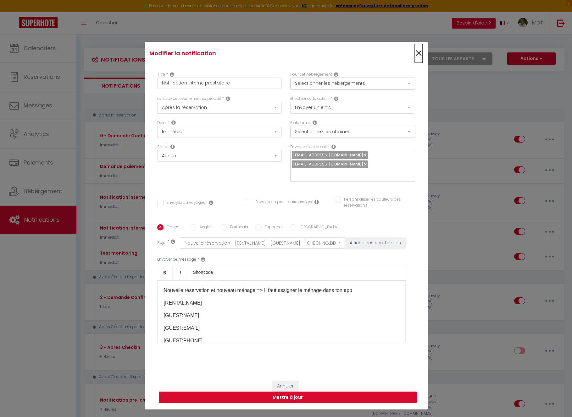
click at [416, 53] on span "×" at bounding box center [419, 53] width 8 height 19
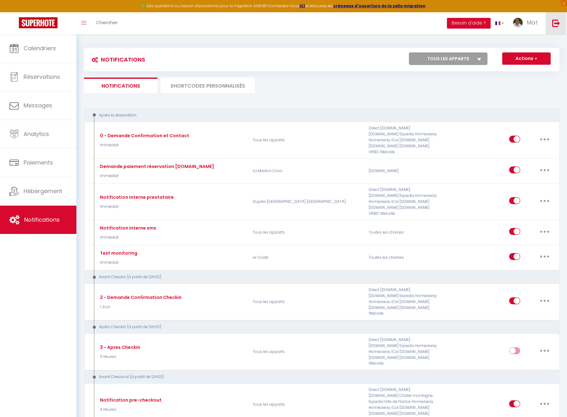
click at [555, 19] on img at bounding box center [556, 23] width 8 height 8
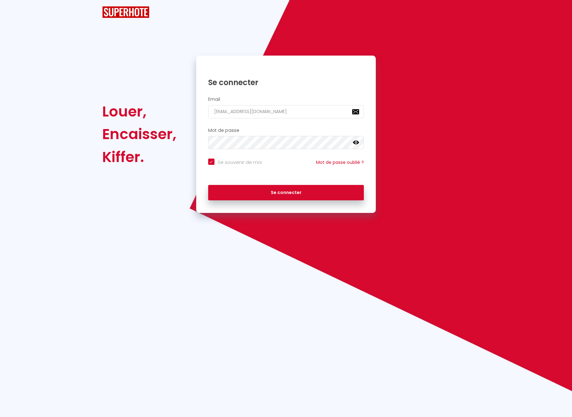
checkbox input "true"
